Goal: Information Seeking & Learning: Learn about a topic

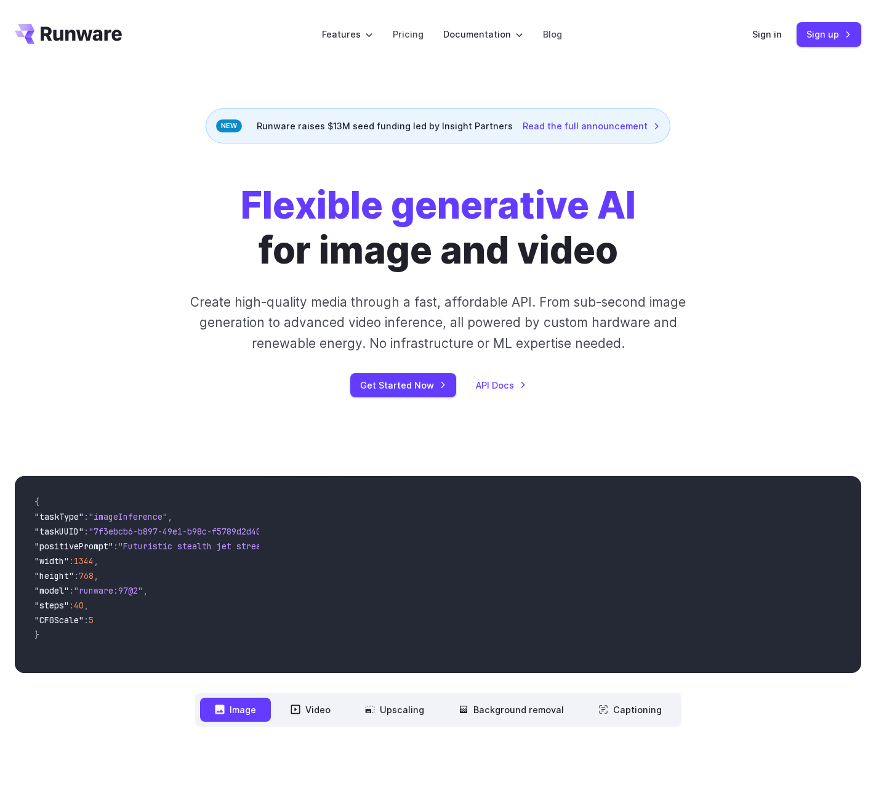
click at [258, 257] on h1 "Flexible generative AI for image and video" at bounding box center [438, 227] width 395 height 89
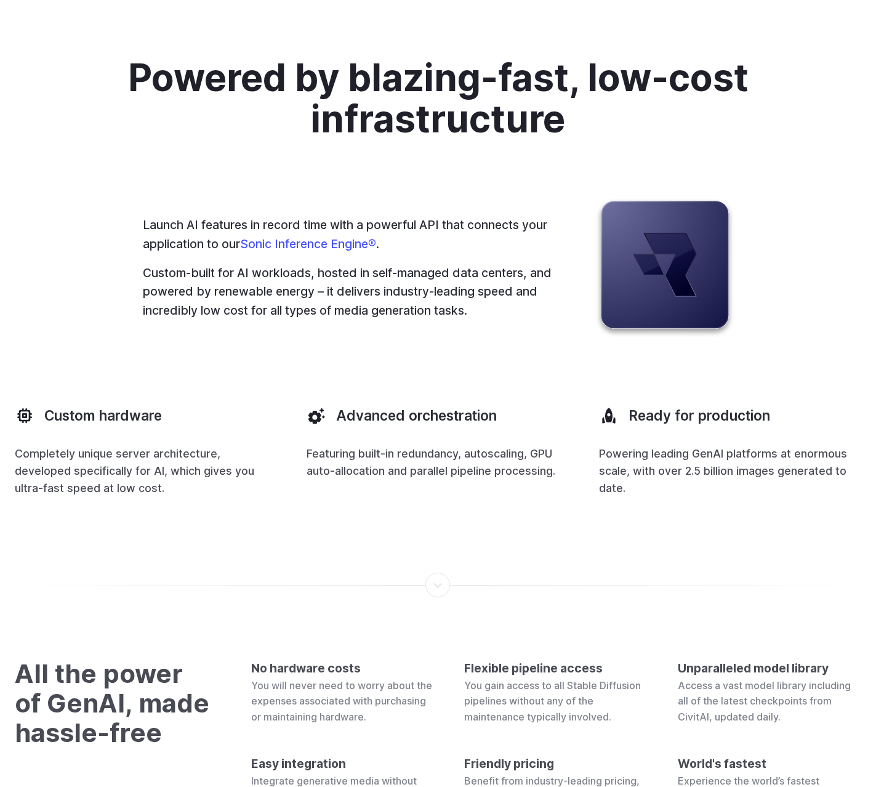
scroll to position [3704, 0]
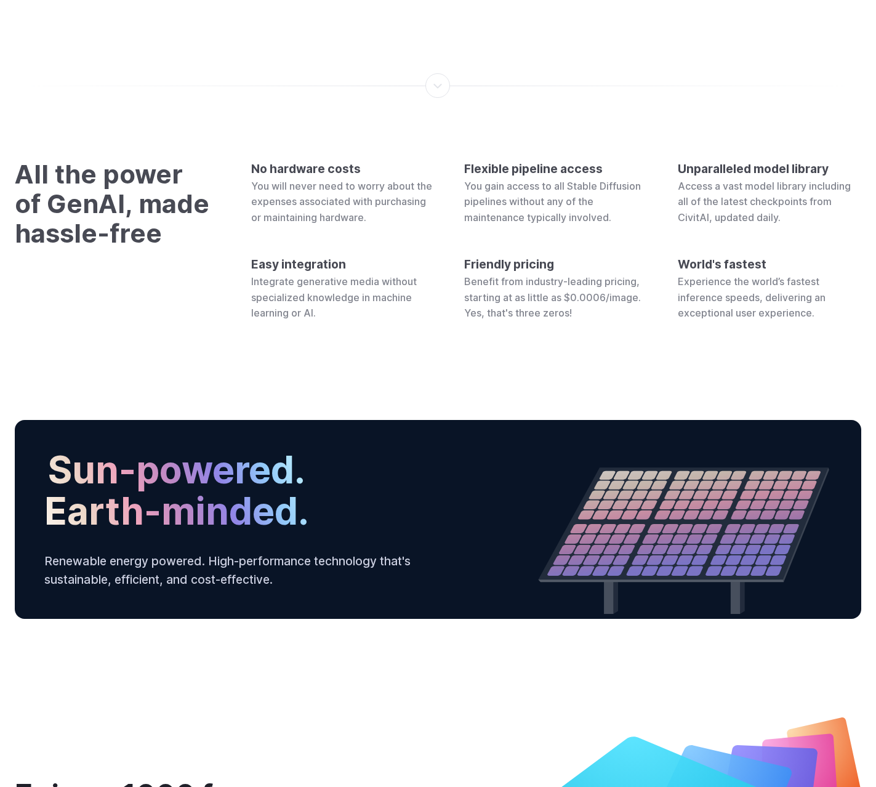
scroll to position [3395, 0]
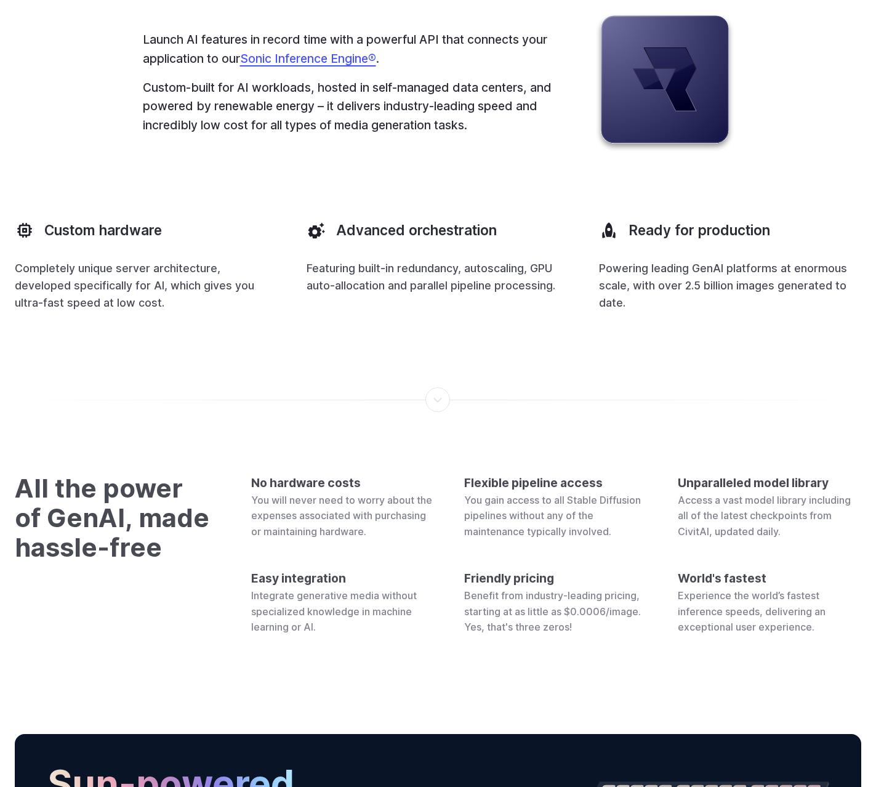
click at [297, 66] on link "Sonic Inference Engine®" at bounding box center [308, 58] width 136 height 15
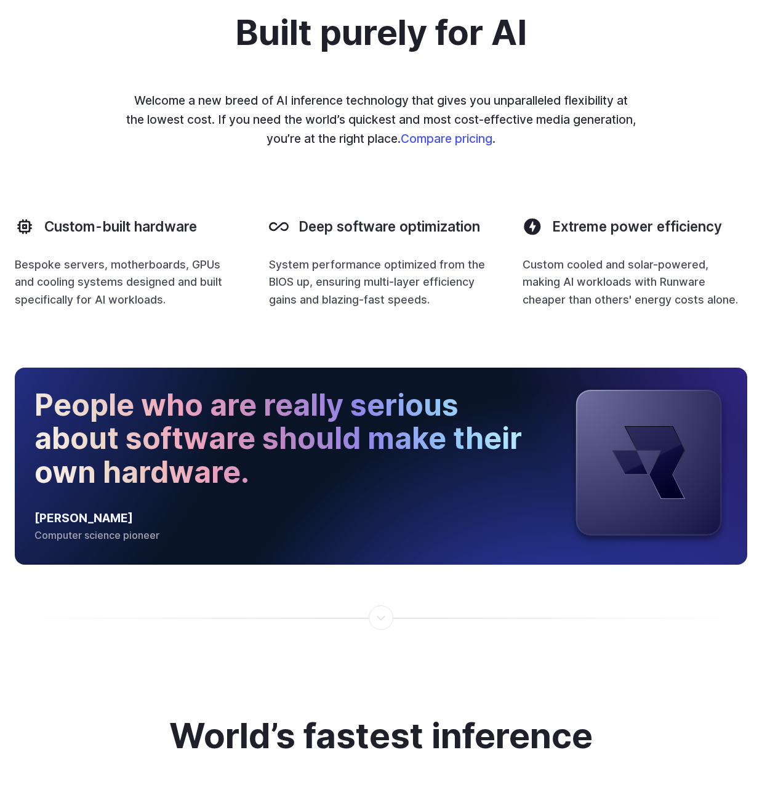
scroll to position [1033, 0]
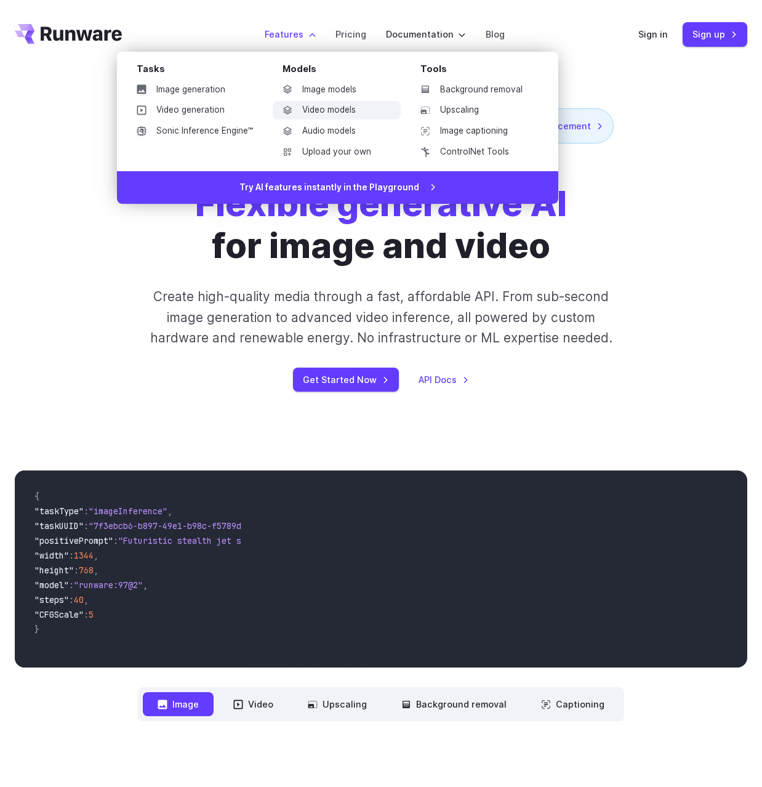
click at [328, 105] on link "Video models" at bounding box center [337, 110] width 128 height 18
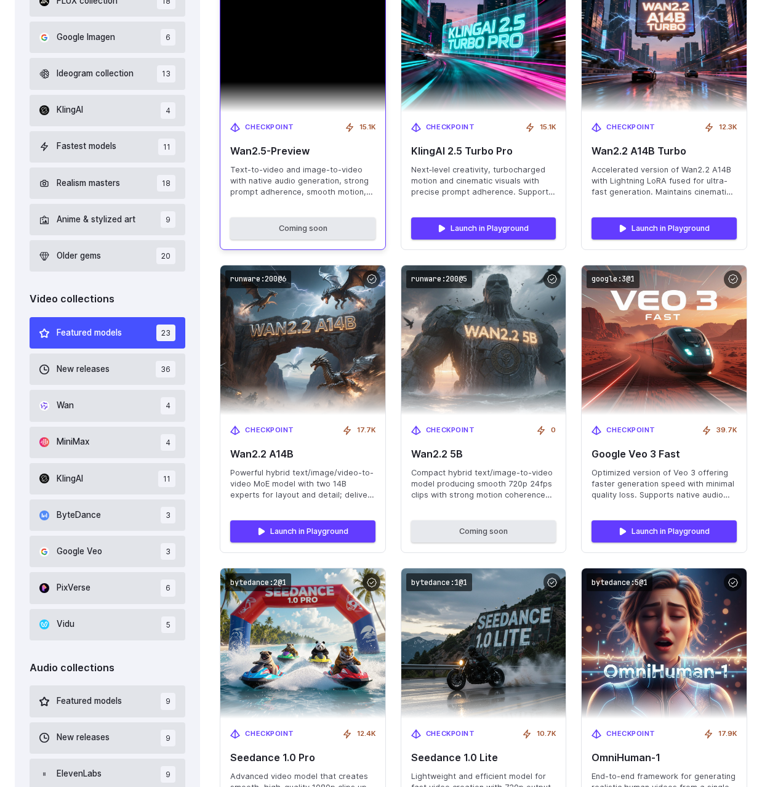
scroll to position [699, 0]
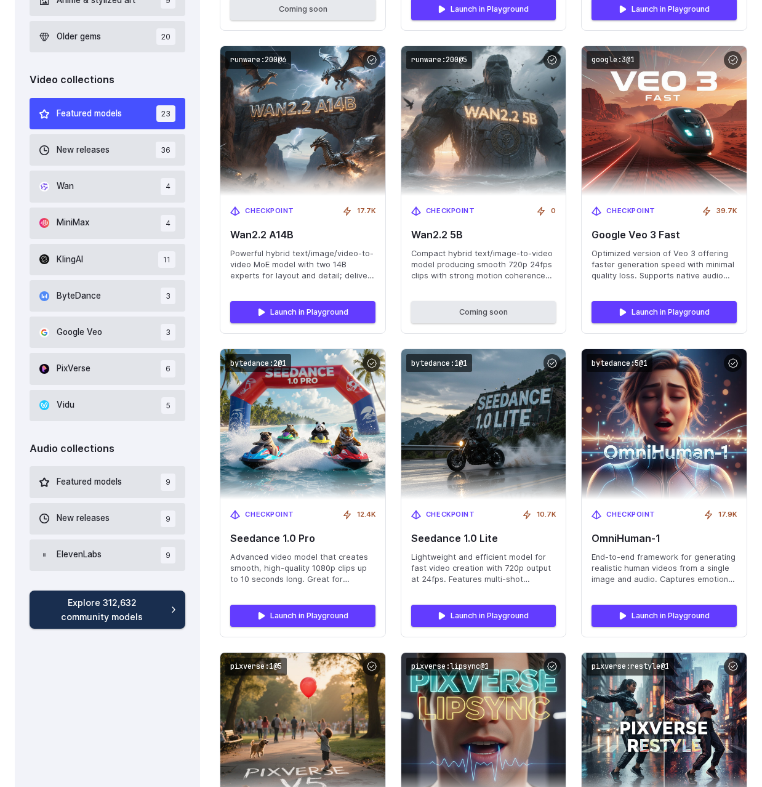
click at [130, 590] on link "Explore 312,632 community models" at bounding box center [108, 609] width 156 height 38
click at [140, 590] on link "Explore 312,632 community models" at bounding box center [108, 609] width 156 height 38
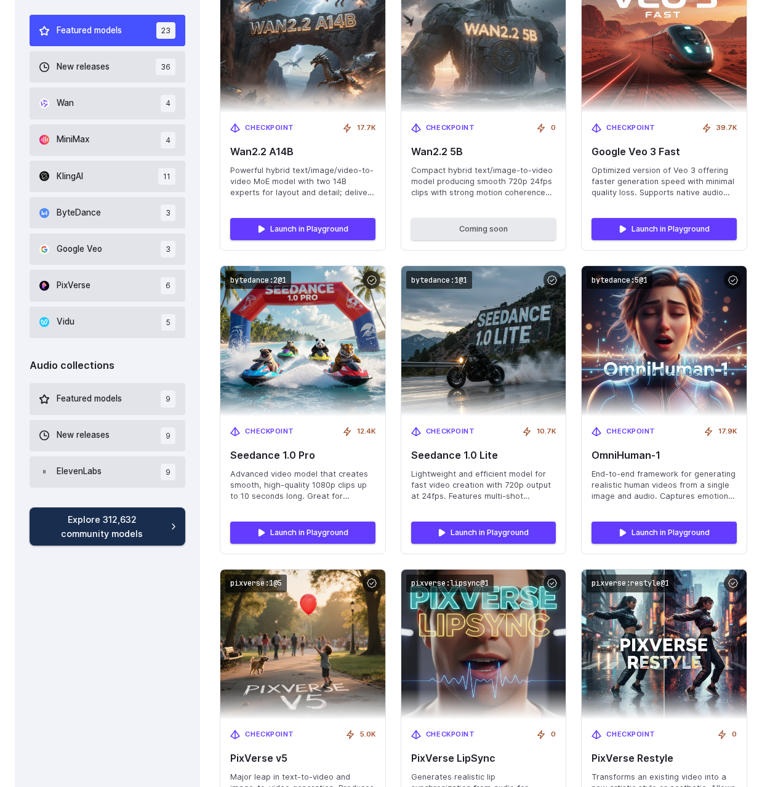
click at [161, 526] on link "Explore 312,632 community models" at bounding box center [108, 526] width 156 height 38
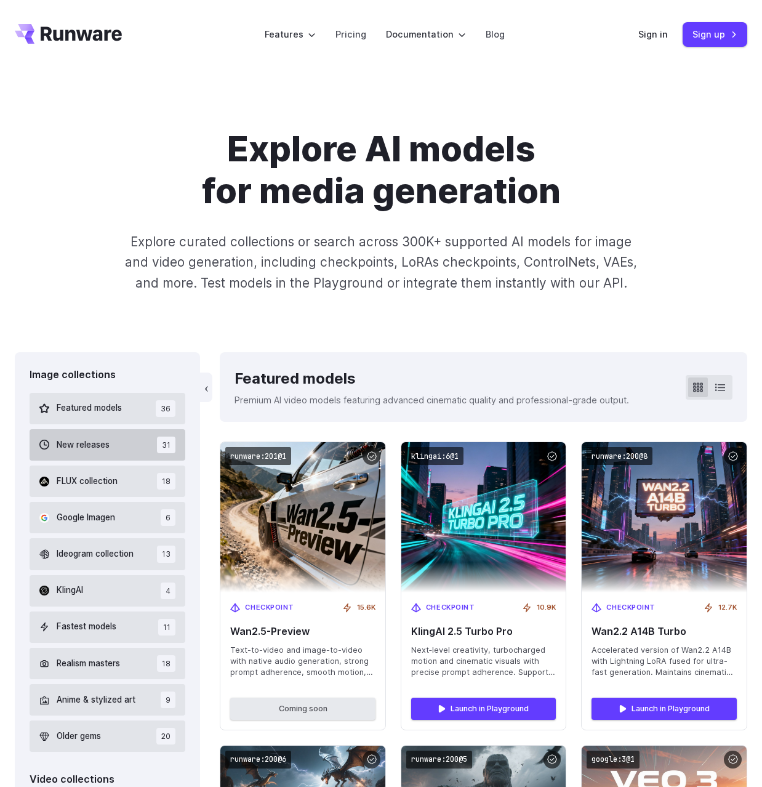
click at [210, 309] on div "Explore AI models for media generation Explore curated collections or search ac…" at bounding box center [381, 210] width 762 height 283
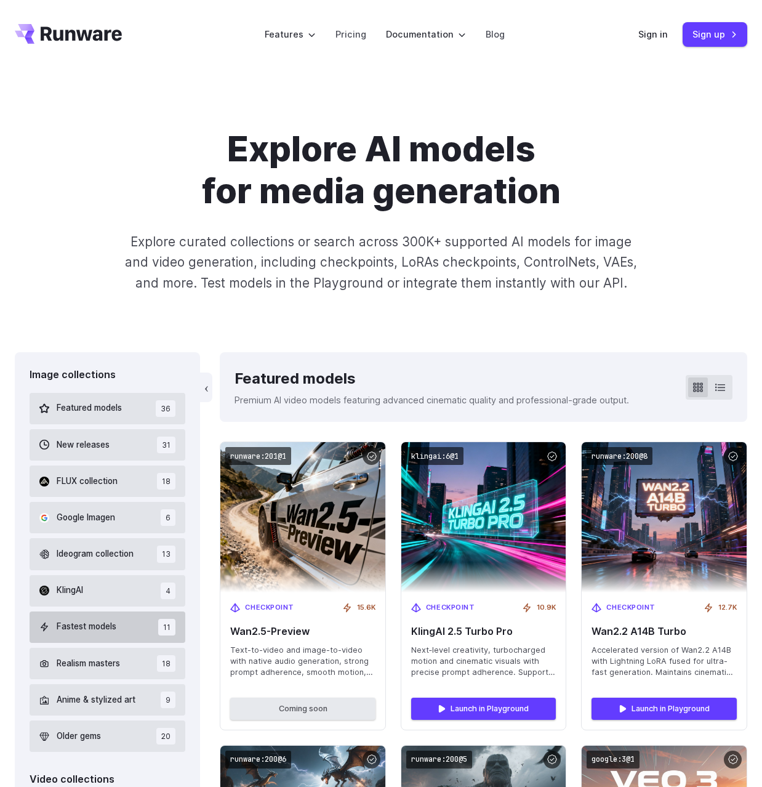
click at [140, 611] on button "Fastest models 11" at bounding box center [108, 626] width 156 height 31
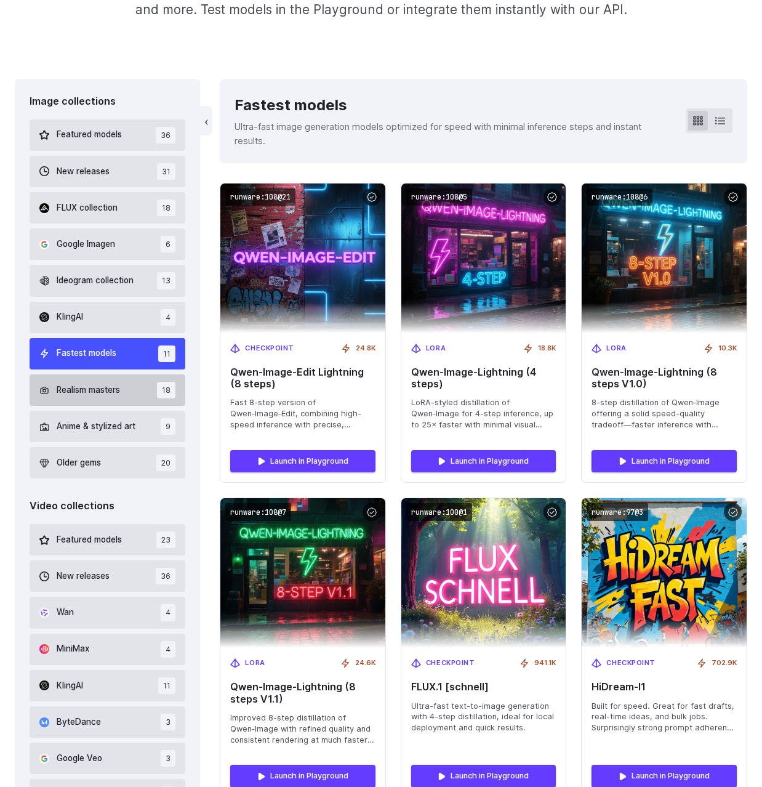
scroll to position [274, 0]
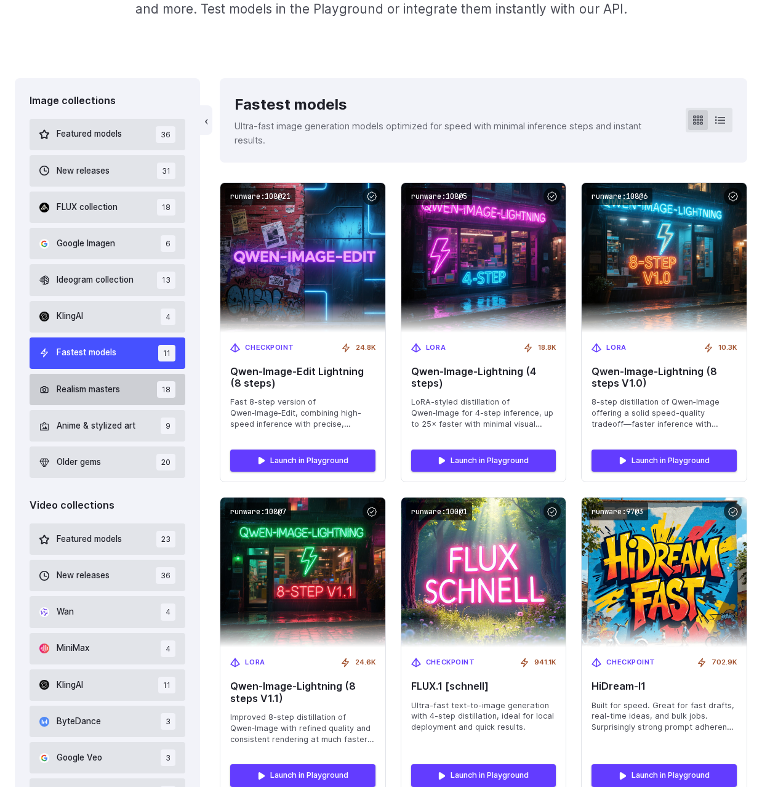
click at [156, 389] on button "Realism masters 18" at bounding box center [108, 389] width 156 height 31
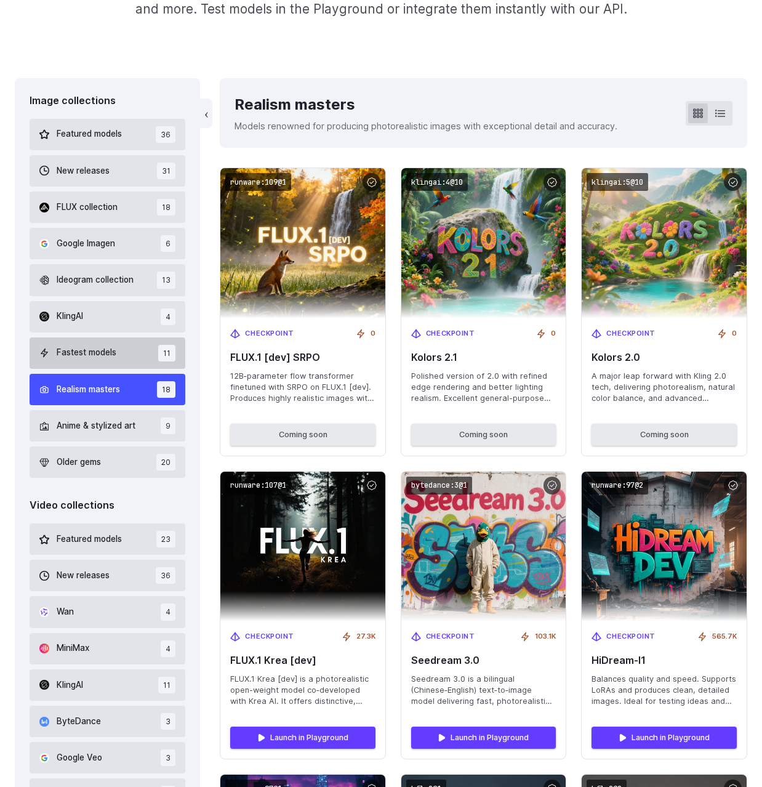
click at [152, 360] on button "Fastest models 11" at bounding box center [108, 352] width 156 height 31
